Goal: Transaction & Acquisition: Purchase product/service

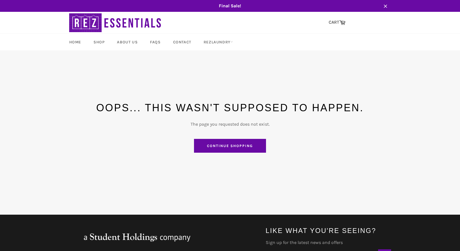
click at [220, 144] on link "Continue shopping" at bounding box center [230, 146] width 72 height 14
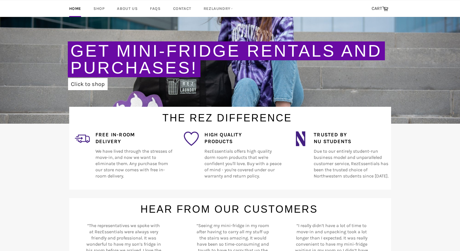
scroll to position [96, 0]
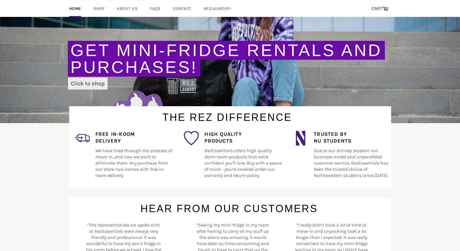
click at [91, 85] on link "Click to shop" at bounding box center [88, 84] width 40 height 12
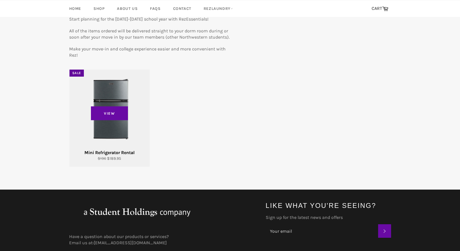
scroll to position [84, 0]
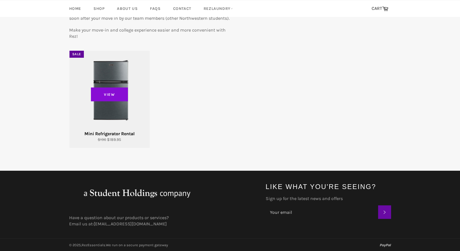
click at [105, 100] on span "View" at bounding box center [109, 94] width 37 height 14
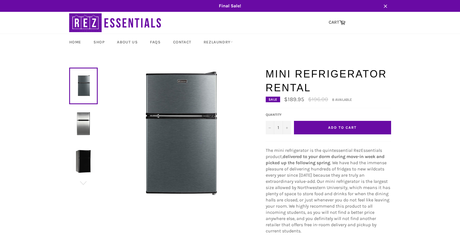
click at [83, 117] on img at bounding box center [83, 123] width 23 height 23
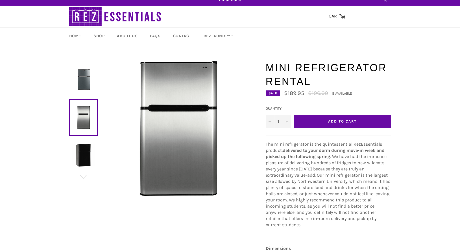
scroll to position [11, 0]
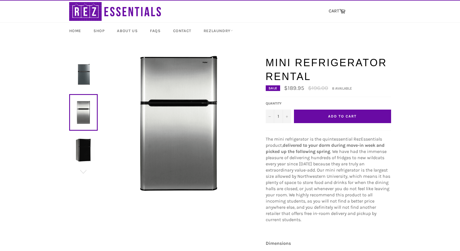
click at [87, 144] on img at bounding box center [83, 150] width 23 height 23
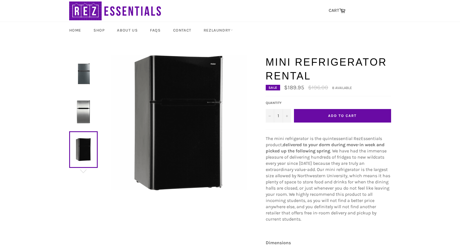
scroll to position [0, 0]
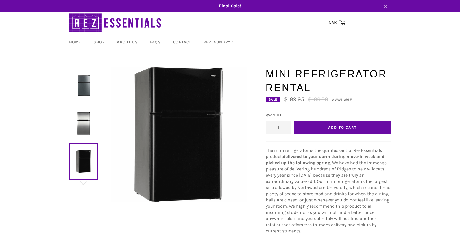
click at [311, 128] on button "Add to Cart" at bounding box center [342, 128] width 97 height 14
